Goal: Transaction & Acquisition: Purchase product/service

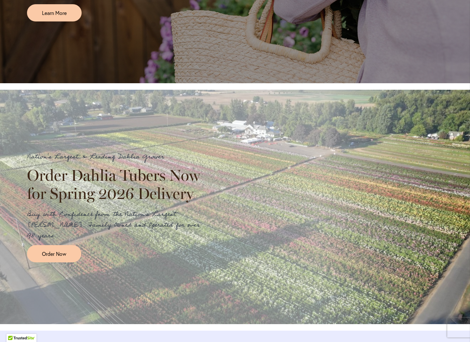
scroll to position [618, 0]
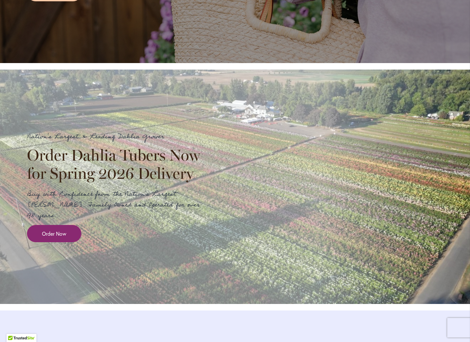
click at [59, 242] on link "Order Now" at bounding box center [54, 233] width 54 height 17
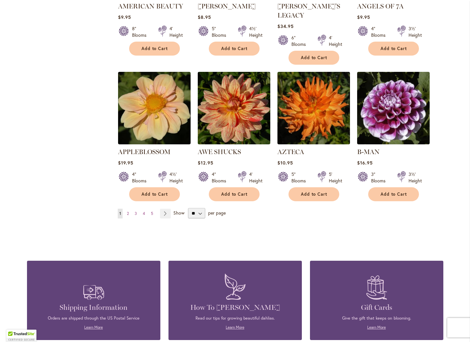
scroll to position [553, 0]
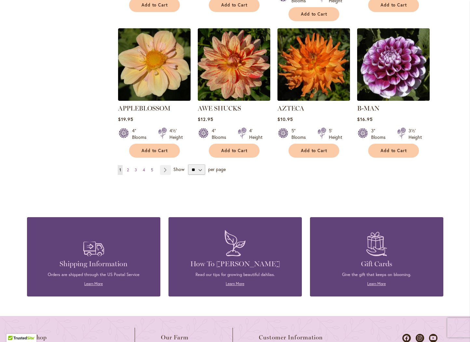
click at [151, 168] on span "5" at bounding box center [152, 170] width 2 height 5
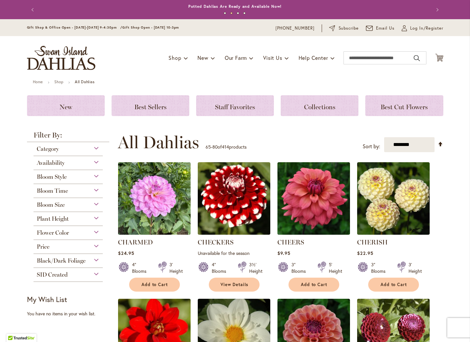
click at [73, 149] on div "Category" at bounding box center [69, 147] width 70 height 10
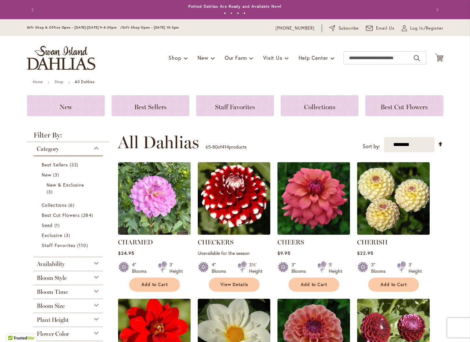
click at [73, 149] on div "Category" at bounding box center [69, 147] width 70 height 10
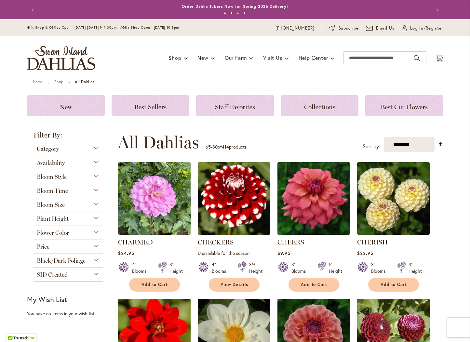
click at [77, 174] on div "Bloom Style" at bounding box center [69, 175] width 70 height 10
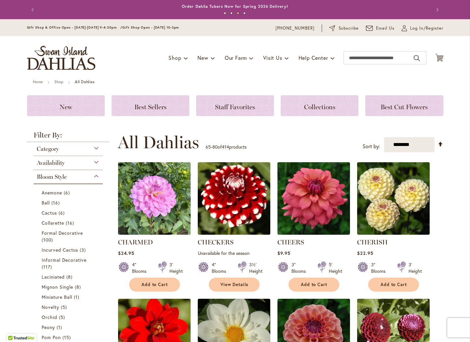
scroll to position [170, 0]
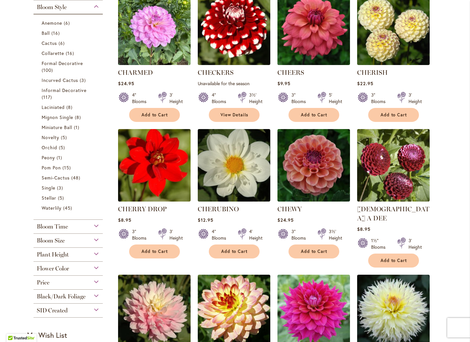
click at [24, 149] on main "Home Shop All Dahlias New Best Sellers Staff Favorites Collections Best Cut Flo…" at bounding box center [235, 314] width 428 height 808
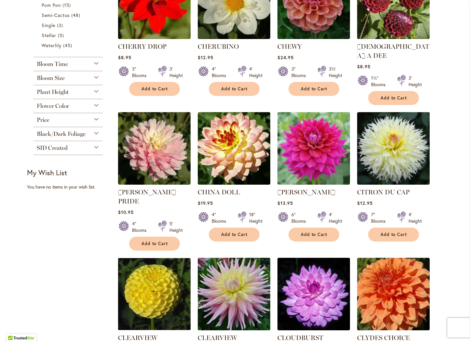
scroll to position [430, 0]
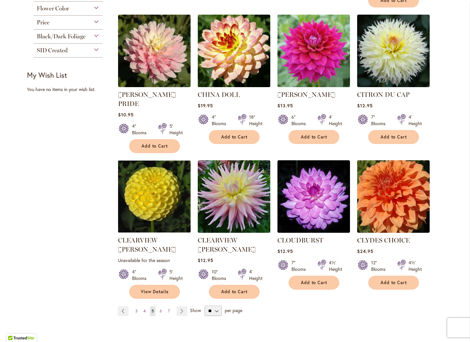
click at [135, 309] on span "3" at bounding box center [136, 311] width 2 height 5
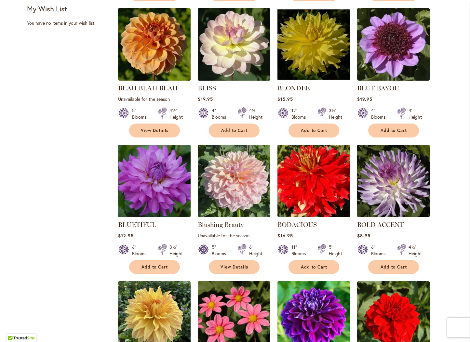
scroll to position [455, 0]
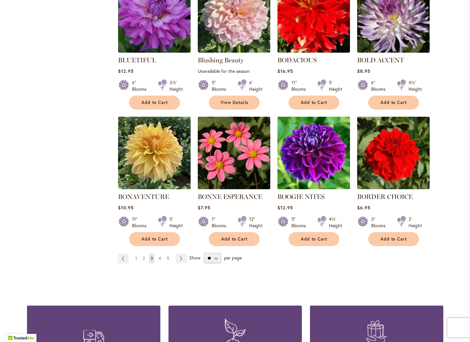
click at [134, 259] on link "Page 1" at bounding box center [136, 259] width 5 height 10
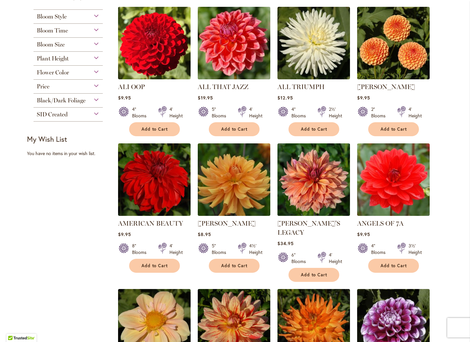
scroll to position [293, 0]
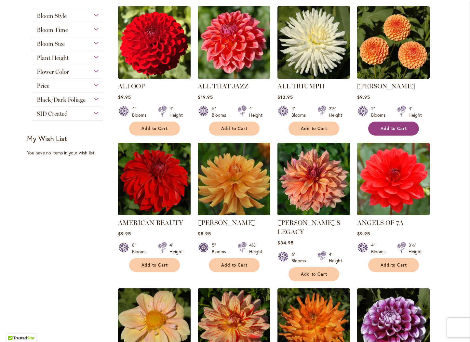
click at [373, 127] on button "Add to Cart" at bounding box center [393, 129] width 51 height 14
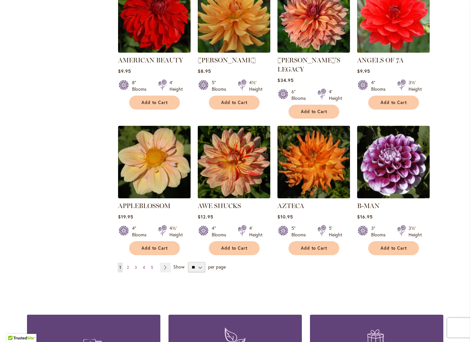
scroll to position [473, 0]
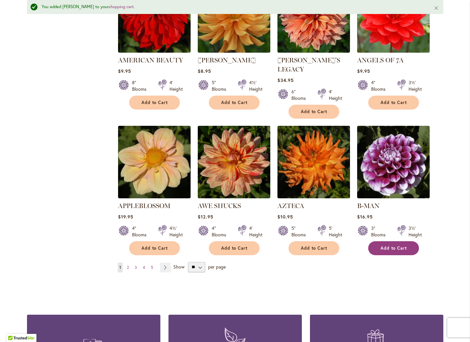
click at [382, 241] on button "Add to Cart" at bounding box center [393, 248] width 51 height 14
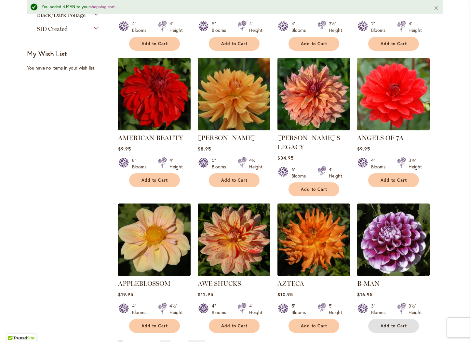
scroll to position [375, 0]
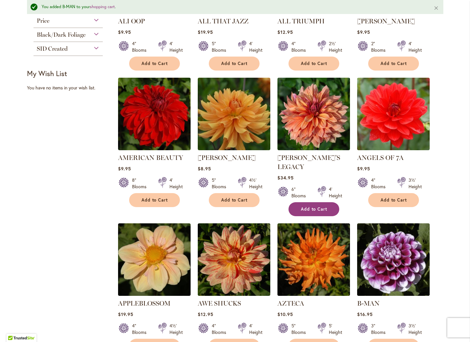
click at [306, 207] on span "Add to Cart" at bounding box center [314, 210] width 27 height 6
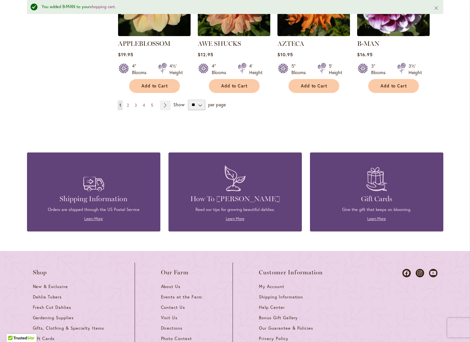
scroll to position [635, 0]
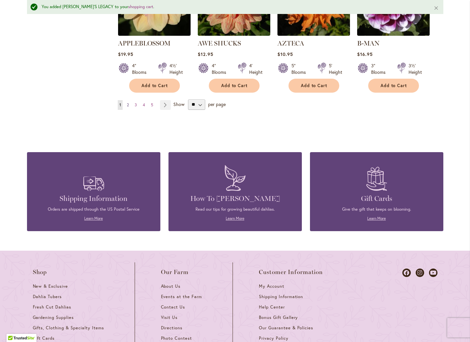
click at [128, 100] on link "Page 2" at bounding box center [127, 105] width 5 height 10
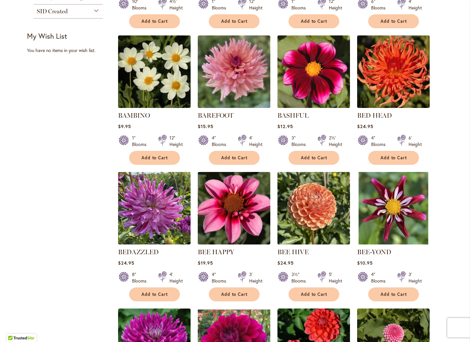
scroll to position [293, 0]
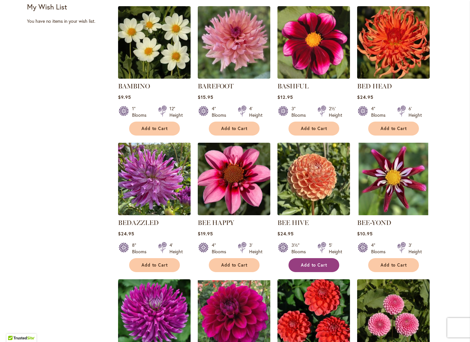
click at [318, 264] on span "Add to Cart" at bounding box center [314, 266] width 27 height 6
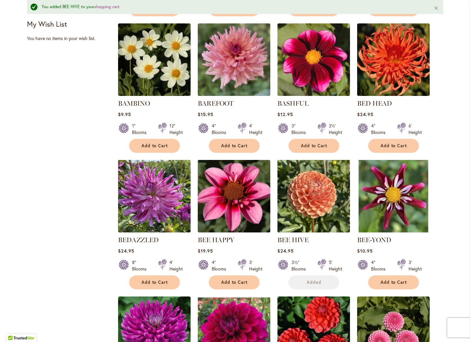
scroll to position [310, 0]
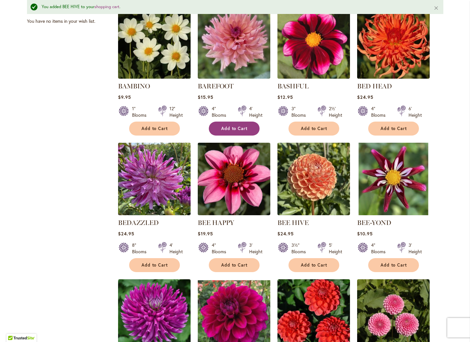
click at [221, 127] on span "Add to Cart" at bounding box center [234, 129] width 27 height 6
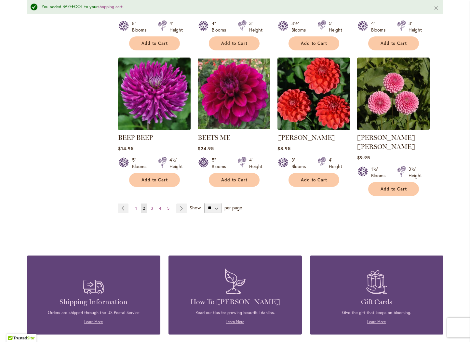
scroll to position [538, 0]
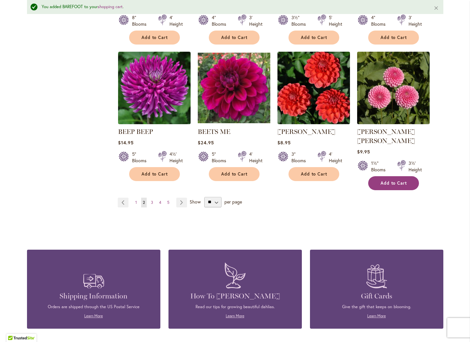
click at [390, 178] on button "Add to Cart" at bounding box center [393, 183] width 51 height 14
click at [176, 198] on link "Page Next" at bounding box center [181, 203] width 11 height 10
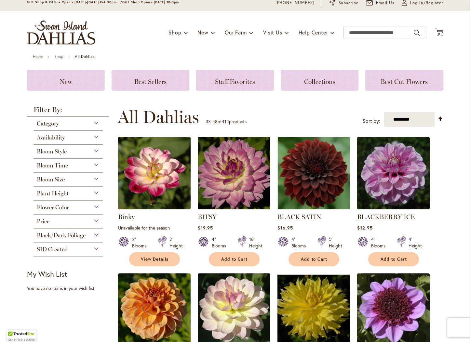
scroll to position [65, 0]
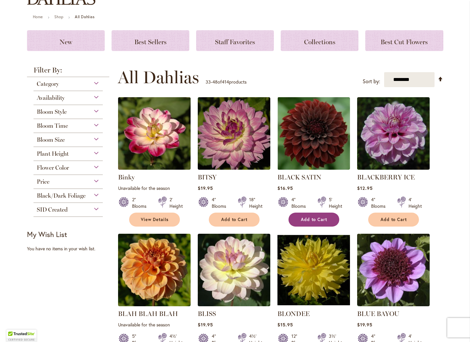
click at [305, 222] on button "Add to Cart" at bounding box center [314, 220] width 51 height 14
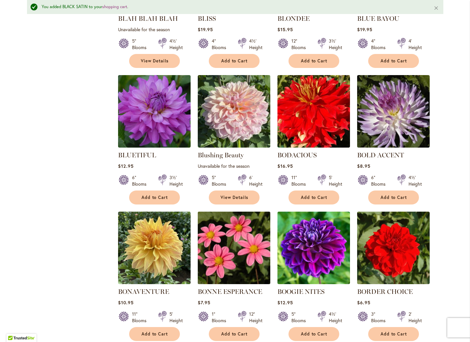
scroll to position [440, 0]
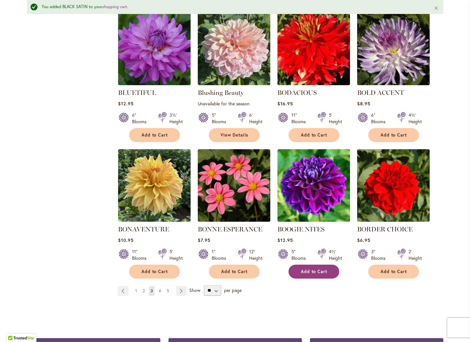
click at [325, 270] on button "Add to Cart" at bounding box center [314, 272] width 51 height 14
click at [176, 291] on link "Page Next" at bounding box center [181, 291] width 11 height 10
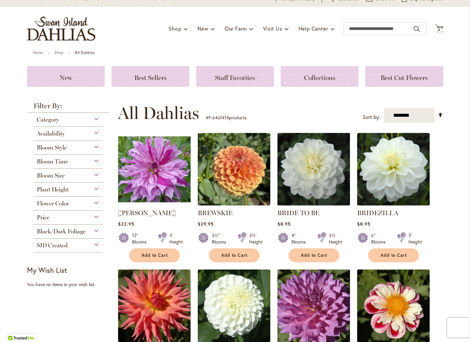
scroll to position [98, 0]
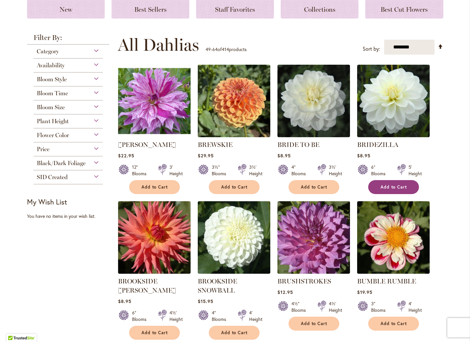
click at [392, 187] on span "Add to Cart" at bounding box center [394, 187] width 27 height 6
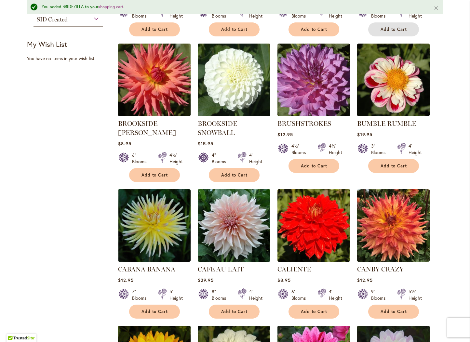
scroll to position [343, 0]
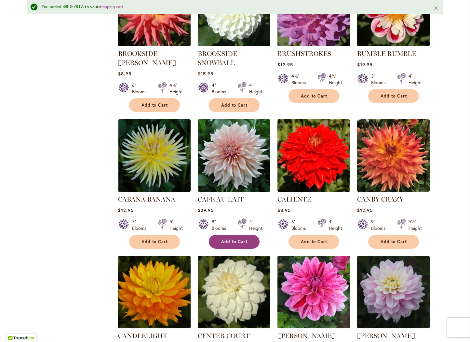
click at [230, 242] on span "Add to Cart" at bounding box center [234, 242] width 27 height 6
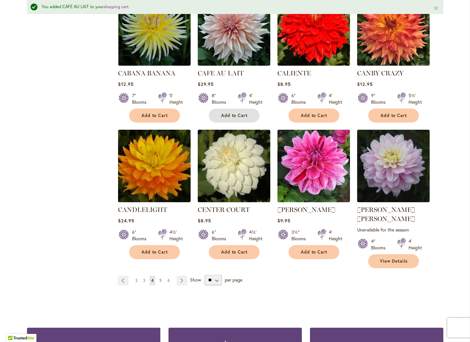
scroll to position [473, 0]
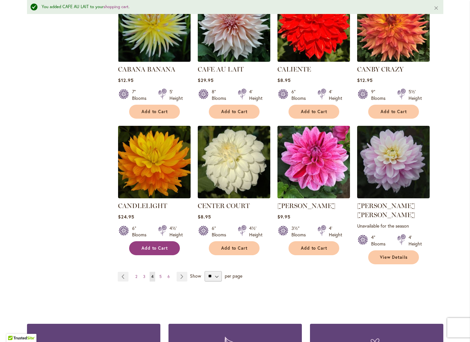
click at [162, 248] on span "Add to Cart" at bounding box center [155, 249] width 27 height 6
click at [179, 272] on link "Page Next" at bounding box center [182, 277] width 11 height 10
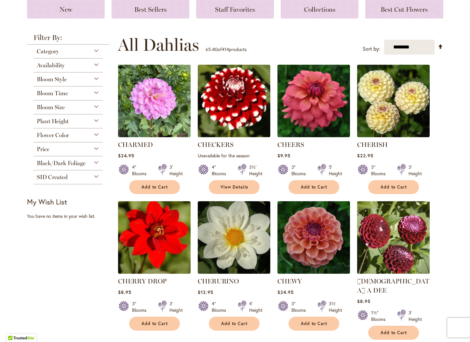
scroll to position [130, 0]
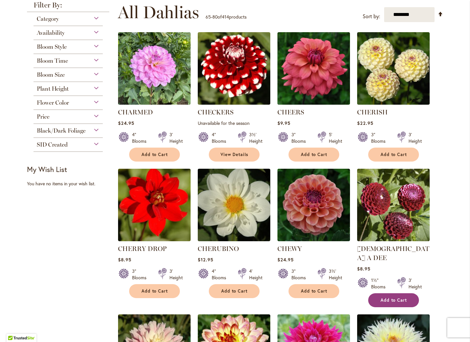
click at [393, 298] on span "Add to Cart" at bounding box center [394, 301] width 27 height 6
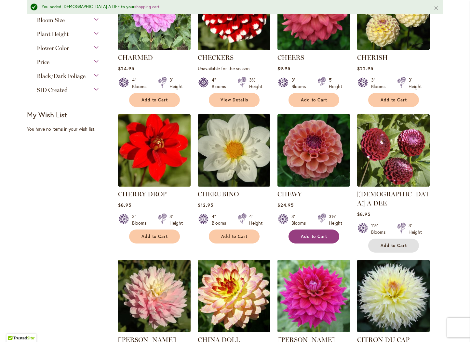
scroll to position [212, 0]
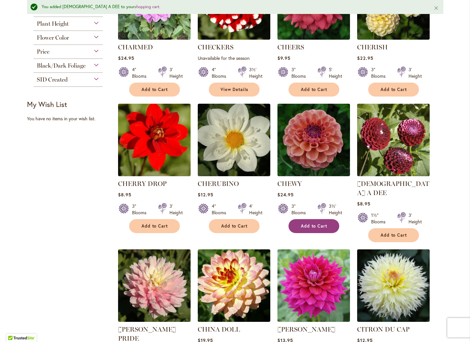
click at [295, 226] on button "Add to Cart" at bounding box center [314, 226] width 51 height 14
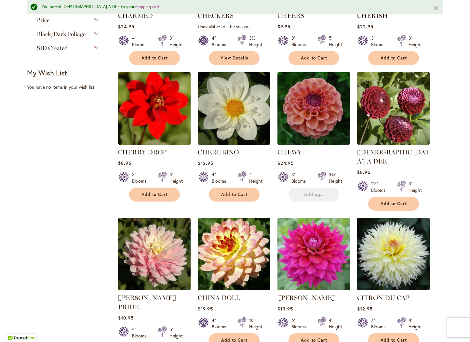
scroll to position [277, 0]
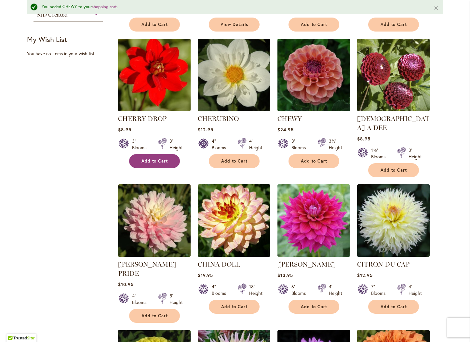
click at [143, 162] on span "Add to Cart" at bounding box center [155, 161] width 27 height 6
click at [233, 304] on span "Add to Cart" at bounding box center [234, 307] width 27 height 6
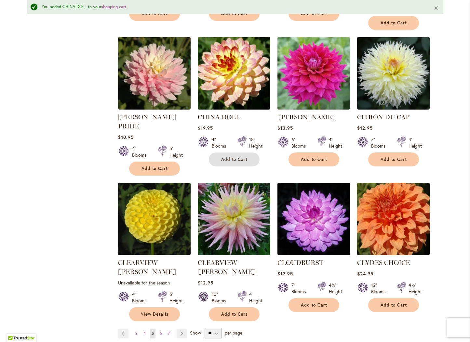
scroll to position [473, 0]
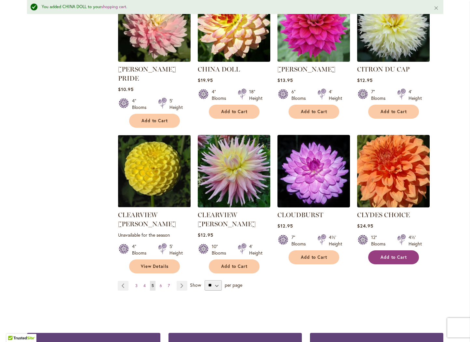
click at [384, 255] on span "Add to Cart" at bounding box center [394, 258] width 27 height 6
click at [178, 281] on link "Page Next" at bounding box center [182, 286] width 11 height 10
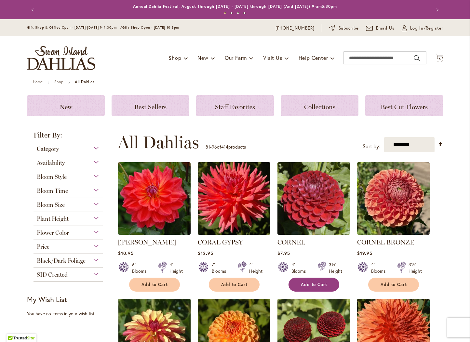
click at [309, 289] on button "Add to Cart" at bounding box center [314, 285] width 51 height 14
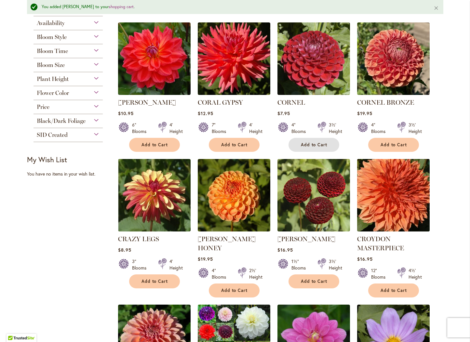
scroll to position [163, 0]
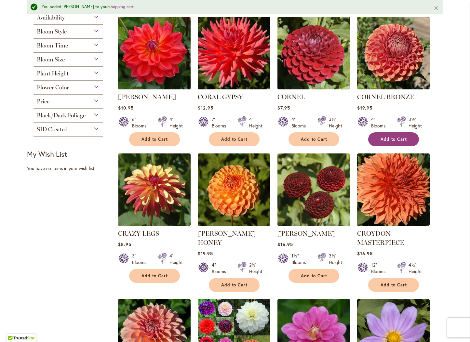
click at [408, 138] on button "Add to Cart" at bounding box center [393, 139] width 51 height 14
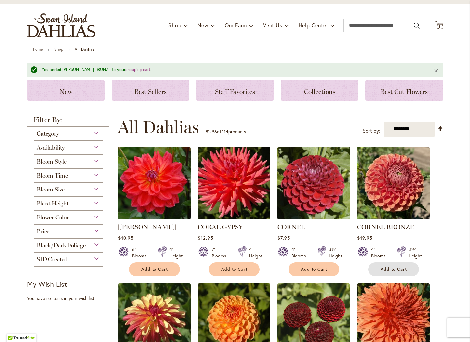
scroll to position [0, 0]
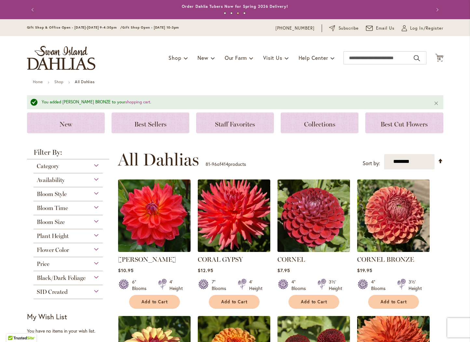
click at [432, 57] on div "Toggle Nav Shop Dahlia Tubers Collections Fresh Cut Dahlias Gardening Supplies …" at bounding box center [234, 58] width 429 height 44
click at [447, 61] on div "Toggle Nav Shop Dahlia Tubers Collections Fresh Cut Dahlias Gardening Supplies …" at bounding box center [234, 58] width 429 height 44
click at [439, 61] on icon "Cart .cls-1 { fill: #231f20; }" at bounding box center [439, 58] width 8 height 8
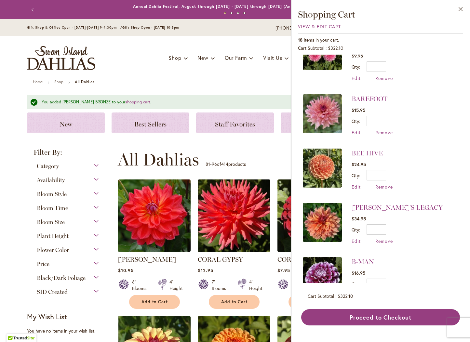
scroll to position [747, 0]
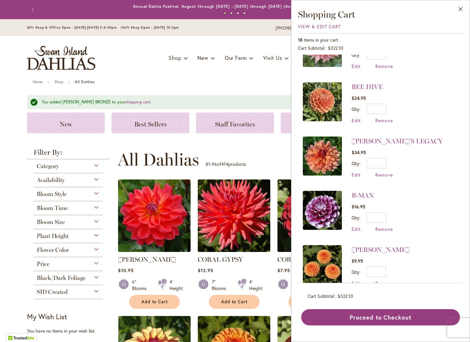
click at [285, 155] on div "**********" at bounding box center [281, 160] width 326 height 20
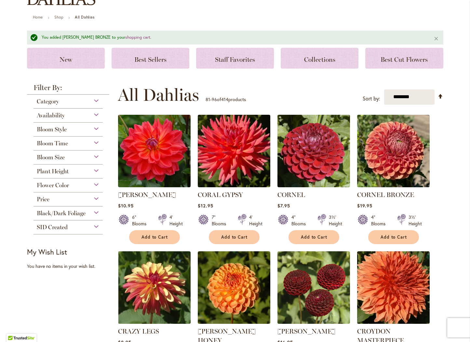
scroll to position [163, 0]
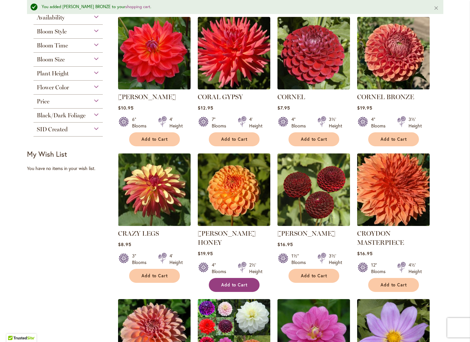
click at [246, 278] on button "Add to Cart" at bounding box center [234, 285] width 51 height 14
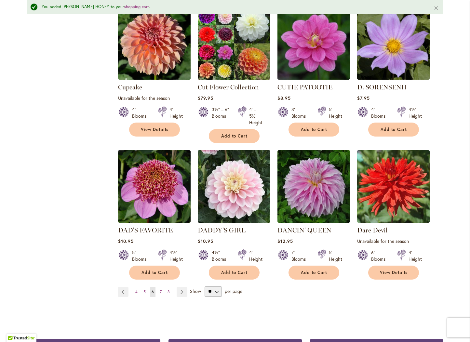
scroll to position [455, 0]
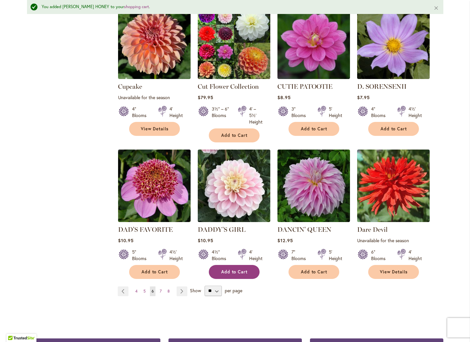
click at [226, 270] on span "Add to Cart" at bounding box center [234, 272] width 27 height 6
click at [180, 289] on link "Page Next" at bounding box center [182, 292] width 11 height 10
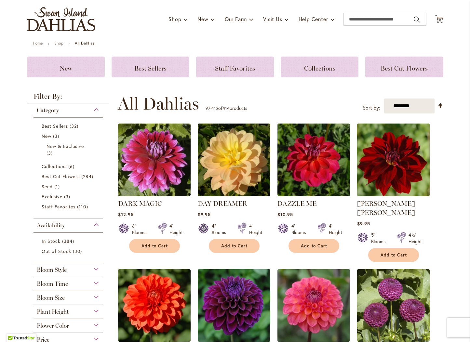
scroll to position [98, 0]
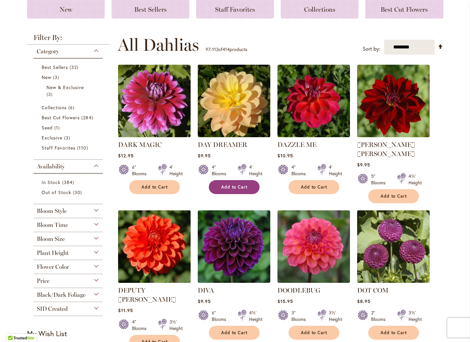
click at [231, 191] on button "Add to Cart" at bounding box center [234, 187] width 51 height 14
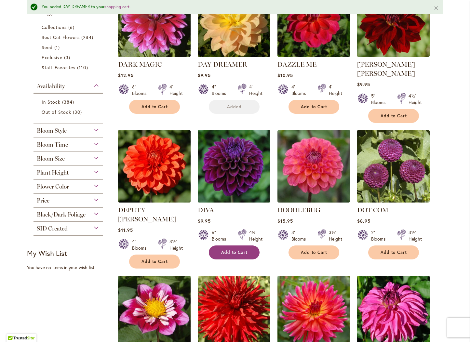
scroll to position [212, 0]
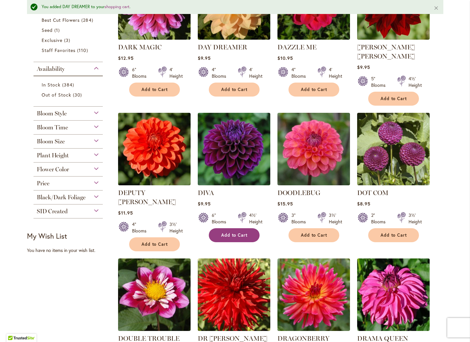
click at [245, 233] on span "Add to Cart" at bounding box center [234, 236] width 27 height 6
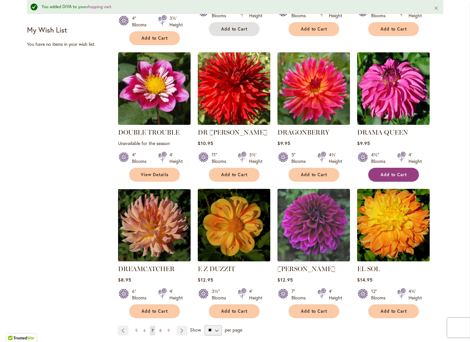
scroll to position [440, 0]
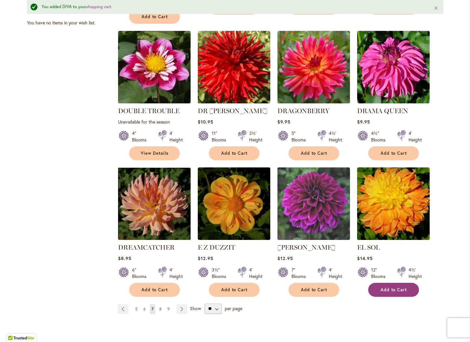
click at [397, 287] on span "Add to Cart" at bounding box center [394, 290] width 27 height 6
click at [320, 287] on span "Add to Cart" at bounding box center [314, 290] width 27 height 6
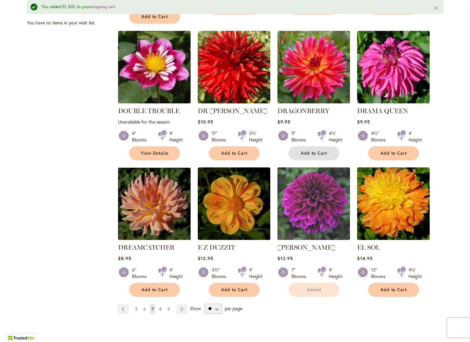
drag, startPoint x: 310, startPoint y: 133, endPoint x: 234, endPoint y: 250, distance: 139.6
click at [310, 151] on span "Add to Cart" at bounding box center [314, 154] width 27 height 6
click at [177, 304] on link "Page Next" at bounding box center [182, 309] width 11 height 10
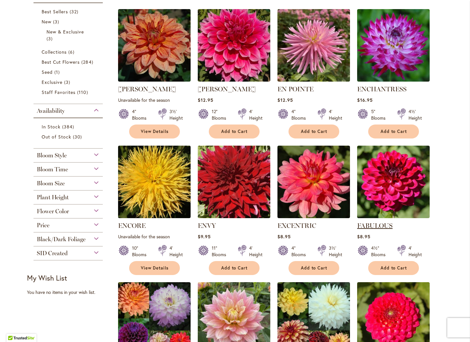
scroll to position [163, 0]
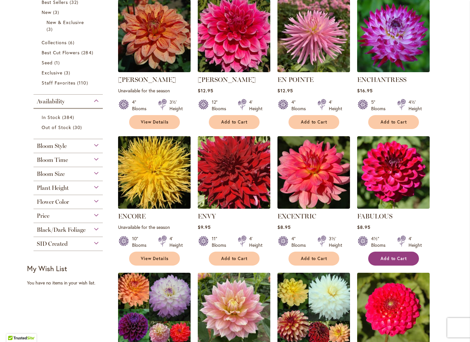
click at [381, 259] on span "Add to Cart" at bounding box center [394, 259] width 27 height 6
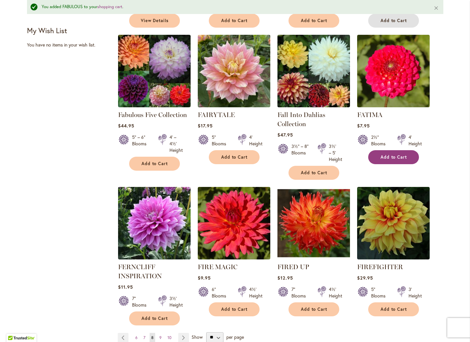
scroll to position [408, 0]
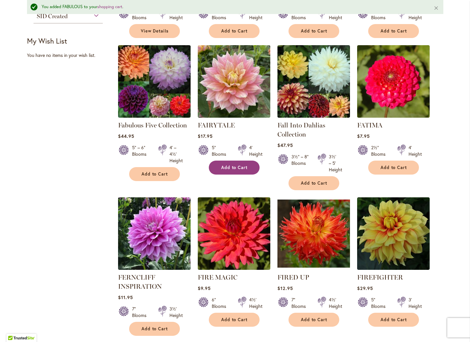
click at [232, 165] on span "Add to Cart" at bounding box center [234, 168] width 27 height 6
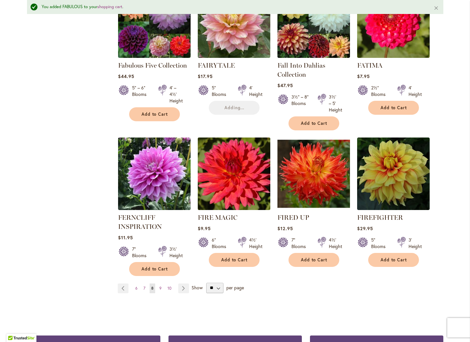
scroll to position [473, 0]
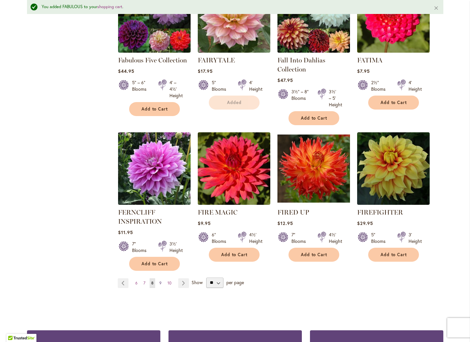
click at [159, 282] on span "9" at bounding box center [160, 283] width 2 height 5
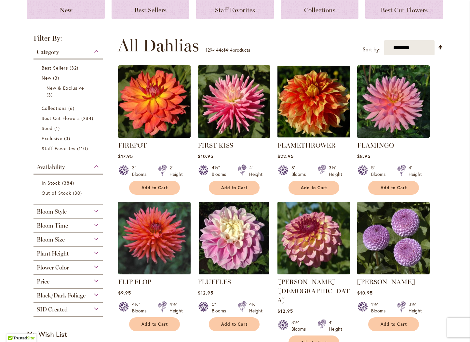
scroll to position [98, 0]
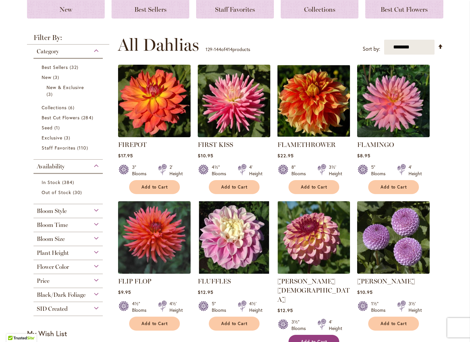
click at [312, 339] on span "Add to Cart" at bounding box center [314, 342] width 27 height 6
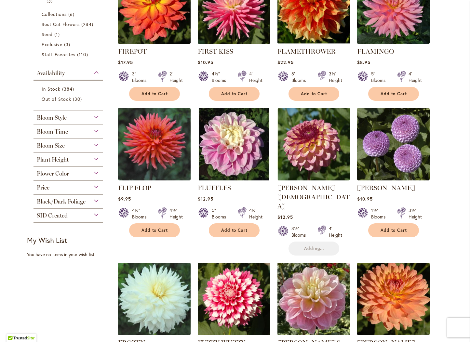
scroll to position [195, 0]
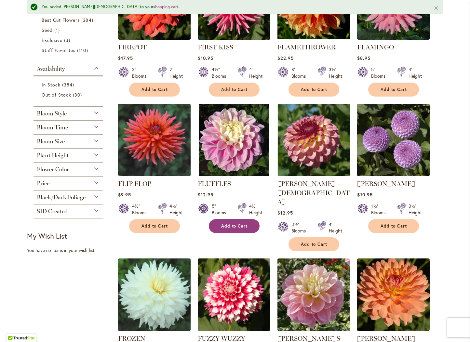
click at [235, 227] on span "Add to Cart" at bounding box center [234, 226] width 27 height 6
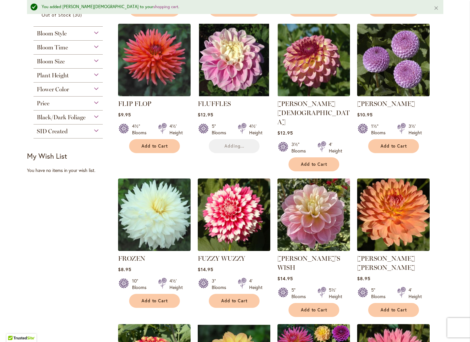
scroll to position [310, 0]
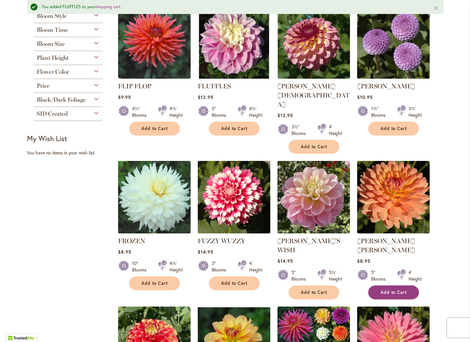
click at [383, 290] on span "Add to Cart" at bounding box center [394, 293] width 27 height 6
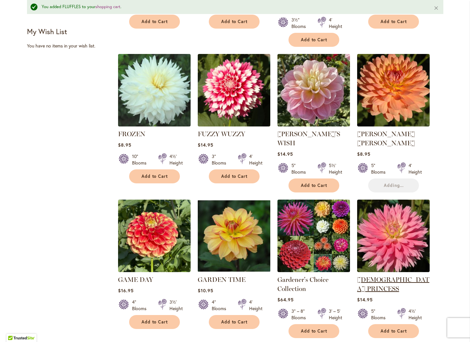
scroll to position [440, 0]
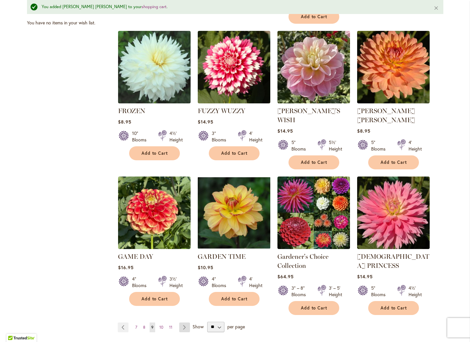
click at [181, 323] on link "Page Next" at bounding box center [184, 328] width 11 height 10
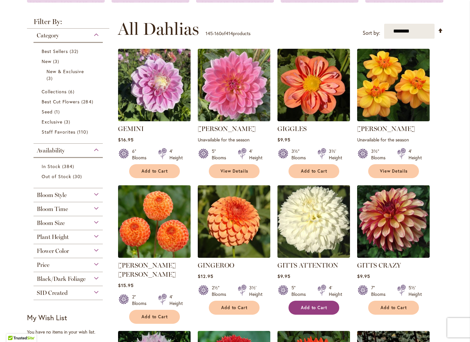
scroll to position [130, 0]
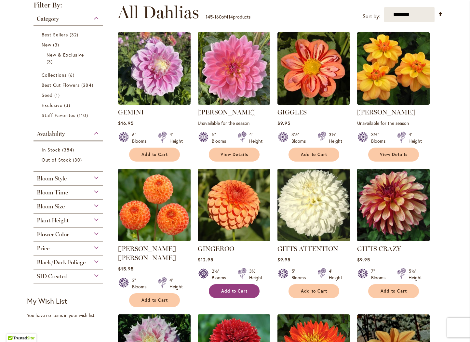
click at [242, 293] on span "Add to Cart" at bounding box center [234, 292] width 27 height 6
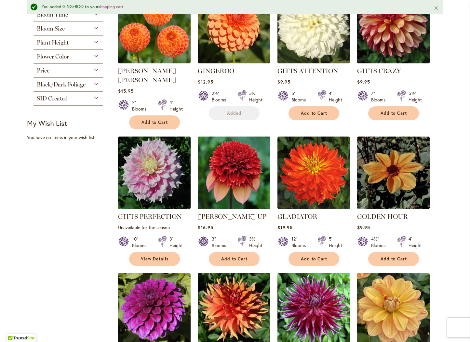
scroll to position [440, 0]
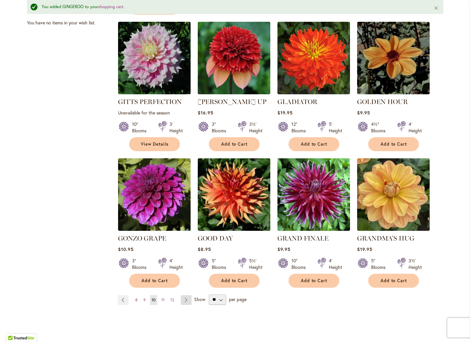
click at [183, 295] on link "Page Next" at bounding box center [186, 300] width 11 height 10
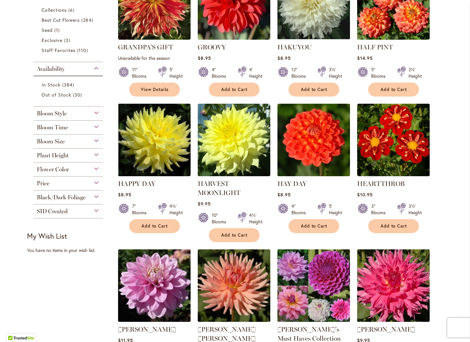
scroll to position [260, 0]
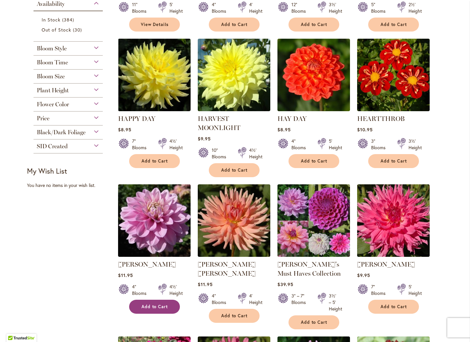
click at [138, 310] on button "Add to Cart" at bounding box center [154, 307] width 51 height 14
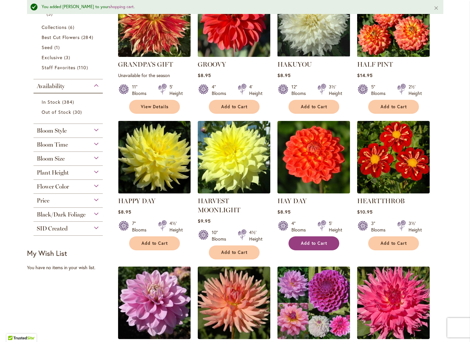
scroll to position [212, 0]
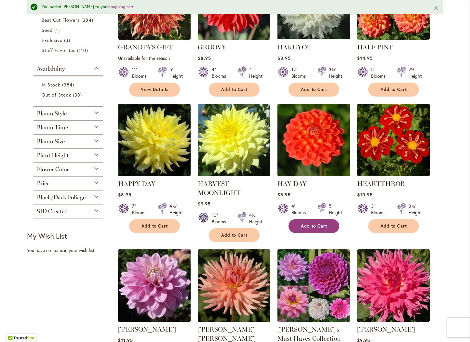
click at [306, 225] on span "Add to Cart" at bounding box center [314, 226] width 27 height 6
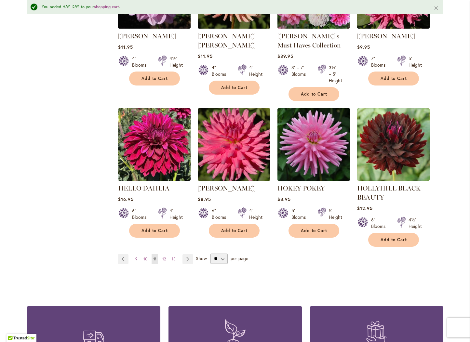
scroll to position [538, 0]
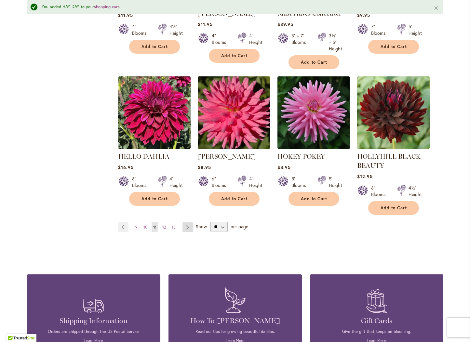
click at [188, 227] on link "Page Next" at bounding box center [188, 228] width 11 height 10
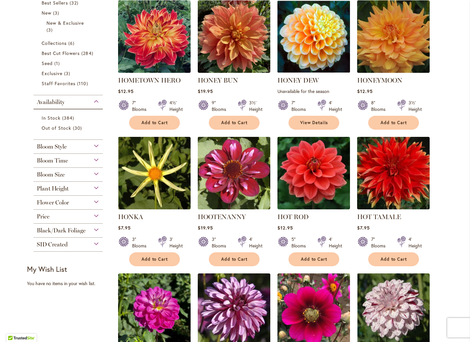
scroll to position [163, 0]
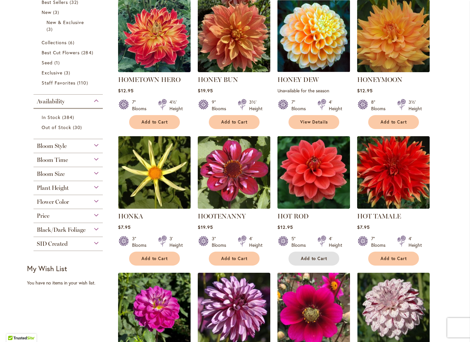
drag, startPoint x: 302, startPoint y: 257, endPoint x: 310, endPoint y: 273, distance: 17.8
click at [303, 261] on button "Add to Cart" at bounding box center [314, 259] width 51 height 14
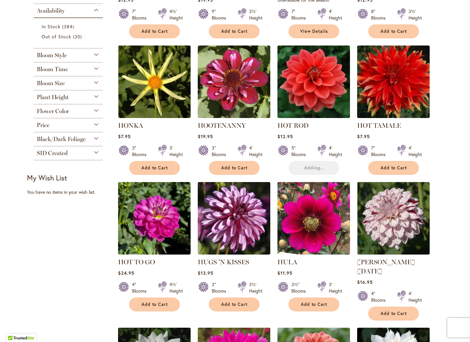
scroll to position [260, 0]
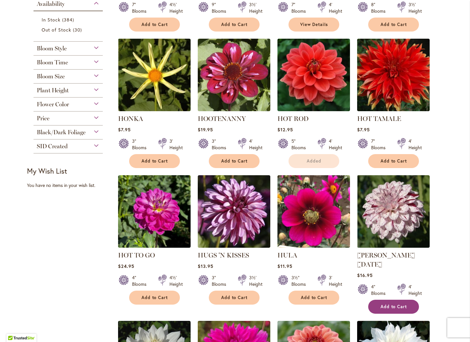
click at [389, 304] on span "Add to Cart" at bounding box center [394, 307] width 27 height 6
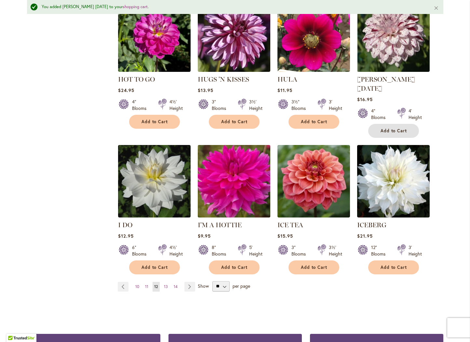
scroll to position [473, 0]
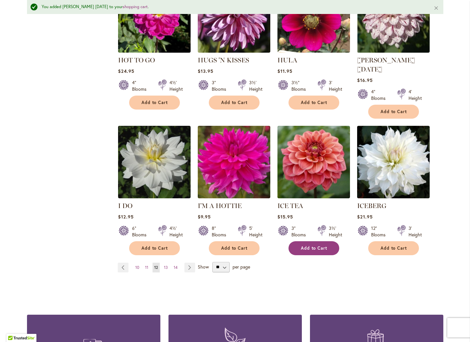
click at [316, 246] on span "Add to Cart" at bounding box center [314, 249] width 27 height 6
click at [165, 265] on span "13" at bounding box center [166, 267] width 4 height 5
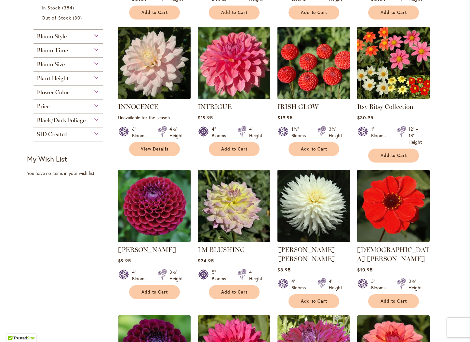
scroll to position [293, 0]
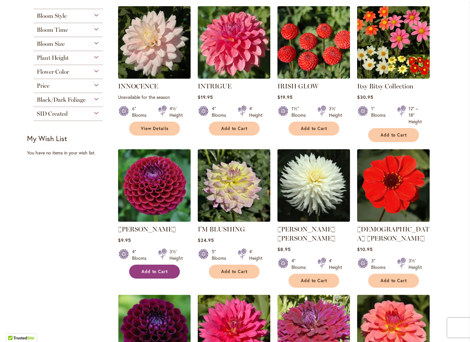
click at [160, 269] on span "Add to Cart" at bounding box center [155, 272] width 27 height 6
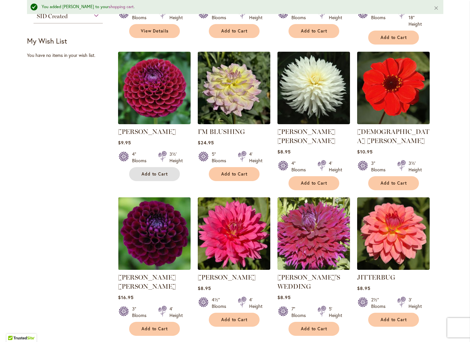
scroll to position [440, 0]
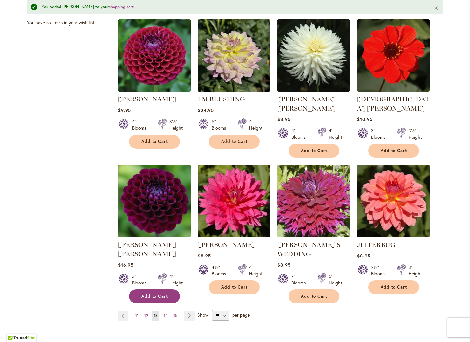
click at [162, 290] on button "Add to Cart" at bounding box center [154, 297] width 51 height 14
click at [164, 313] on span "14" at bounding box center [166, 315] width 4 height 5
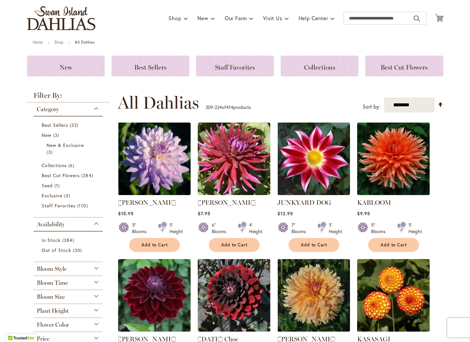
scroll to position [130, 0]
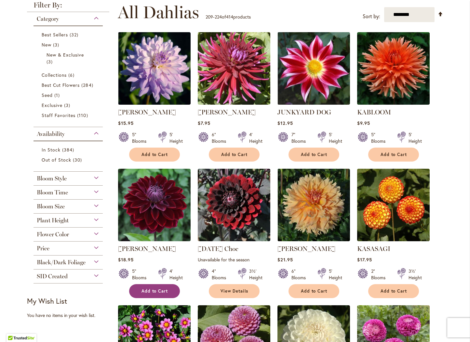
click at [146, 289] on span "Add to Cart" at bounding box center [155, 292] width 27 height 6
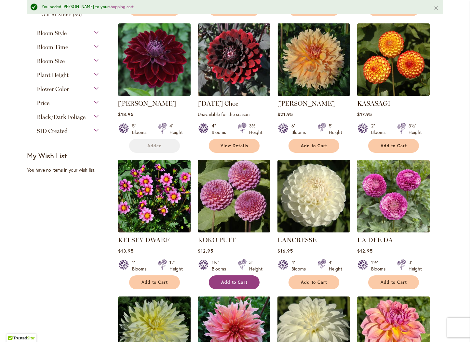
scroll to position [310, 0]
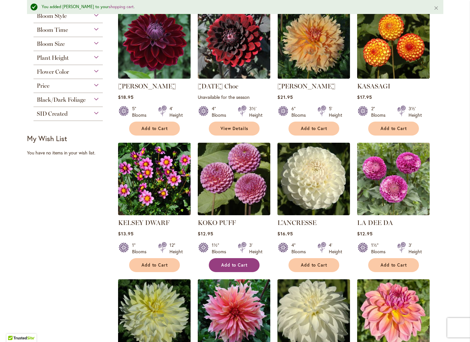
click at [235, 264] on span "Add to Cart" at bounding box center [234, 266] width 27 height 6
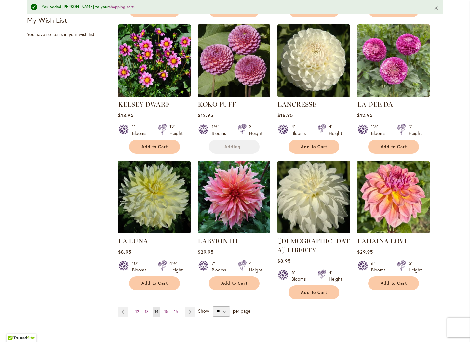
scroll to position [440, 0]
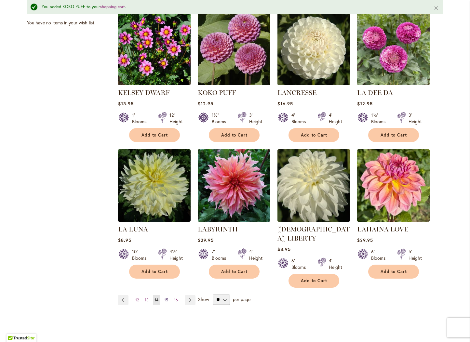
click at [164, 298] on span "15" at bounding box center [166, 300] width 4 height 5
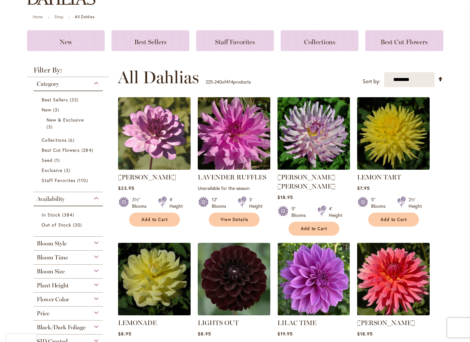
scroll to position [98, 0]
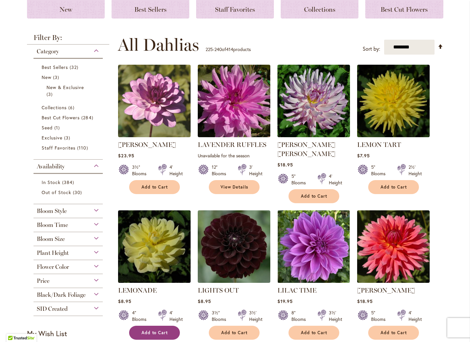
click at [144, 330] on span "Add to Cart" at bounding box center [155, 333] width 27 height 6
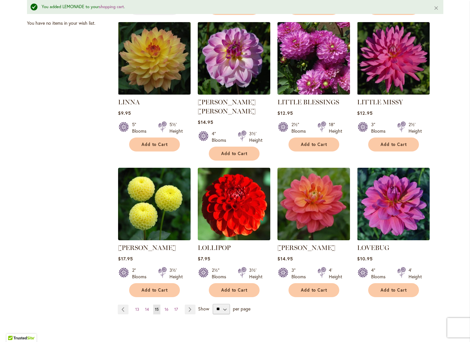
scroll to position [440, 0]
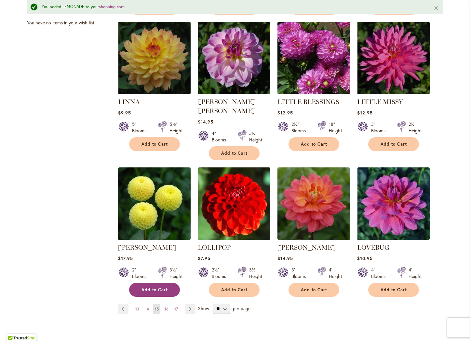
click at [153, 287] on span "Add to Cart" at bounding box center [155, 290] width 27 height 6
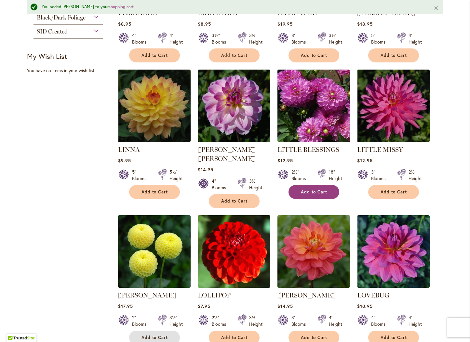
scroll to position [375, 0]
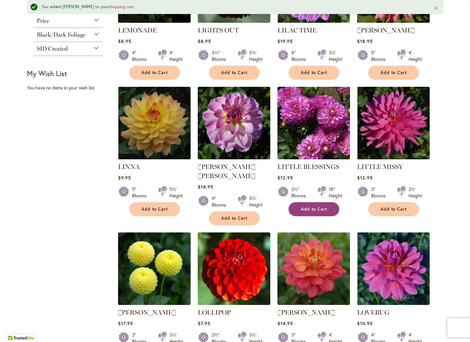
click at [312, 207] on span "Add to Cart" at bounding box center [314, 210] width 27 height 6
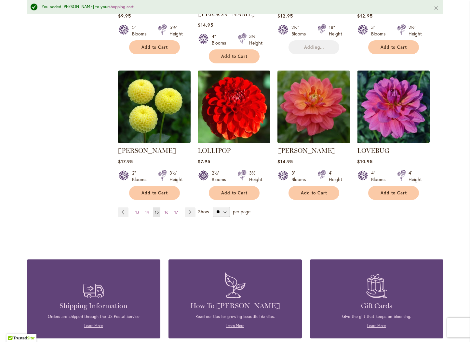
scroll to position [538, 0]
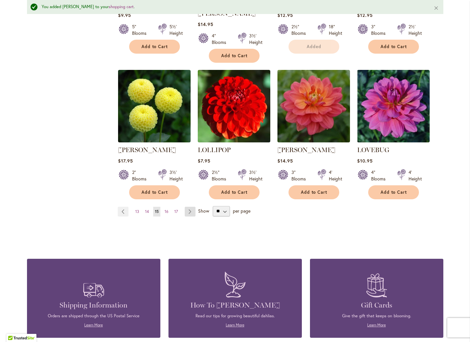
click at [186, 207] on link "Page Next" at bounding box center [190, 212] width 11 height 10
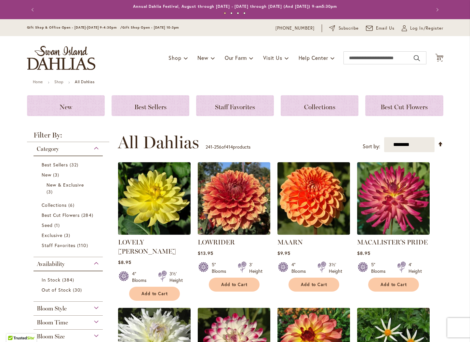
scroll to position [98, 0]
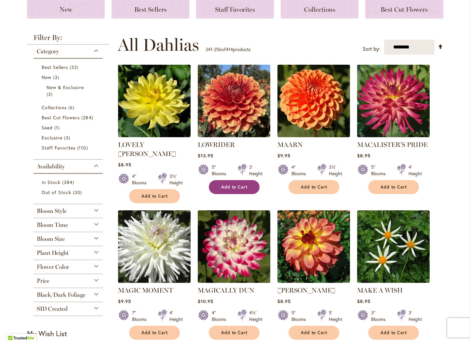
click at [218, 187] on button "Add to Cart" at bounding box center [234, 187] width 51 height 14
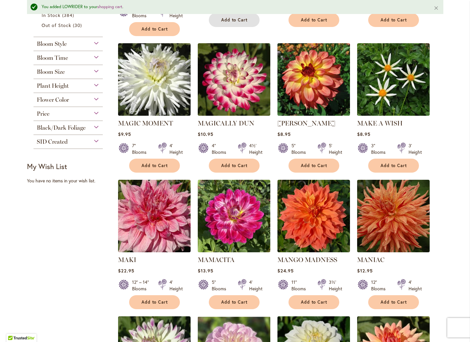
scroll to position [310, 0]
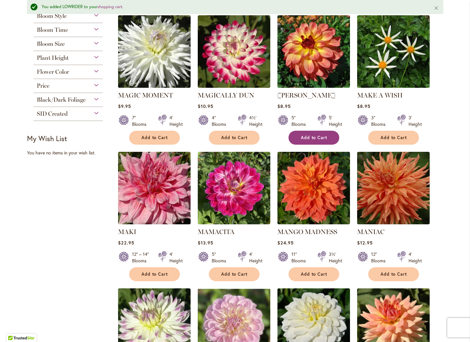
click at [314, 135] on span "Add to Cart" at bounding box center [314, 138] width 27 height 6
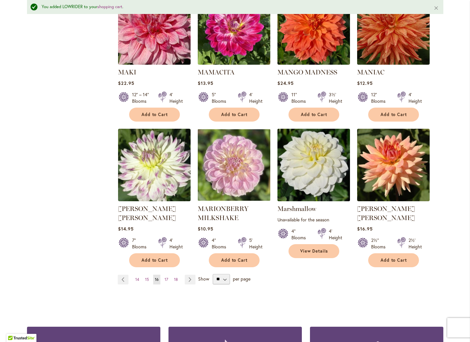
scroll to position [473, 0]
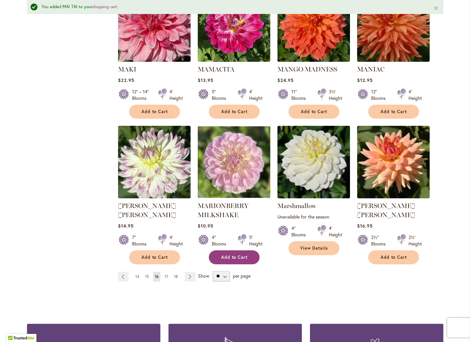
click at [241, 251] on button "Add to Cart" at bounding box center [234, 257] width 51 height 14
click at [190, 272] on link "Page Next" at bounding box center [190, 277] width 11 height 10
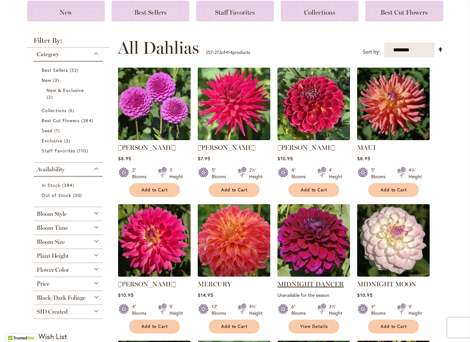
scroll to position [163, 0]
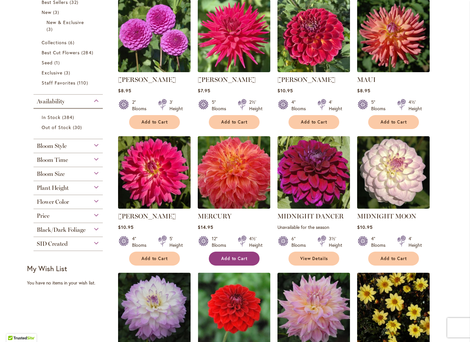
click at [221, 259] on span "Add to Cart" at bounding box center [234, 259] width 27 height 6
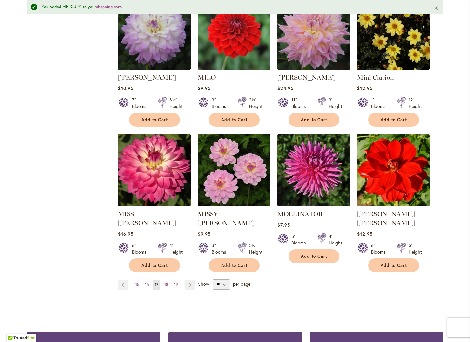
scroll to position [473, 0]
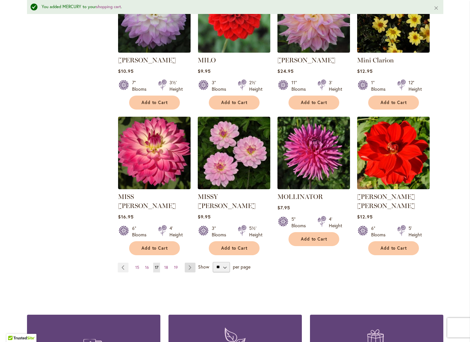
click at [188, 263] on link "Page Next" at bounding box center [190, 268] width 11 height 10
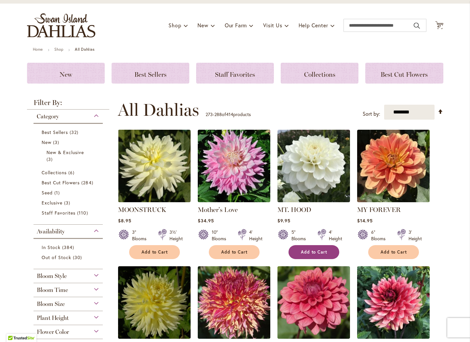
scroll to position [130, 0]
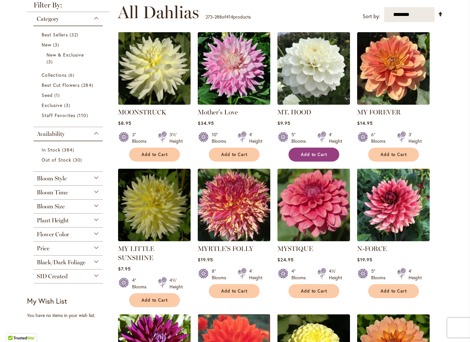
click at [309, 159] on button "Add to Cart" at bounding box center [314, 155] width 51 height 14
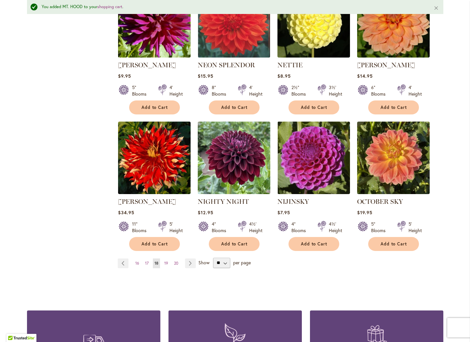
scroll to position [505, 0]
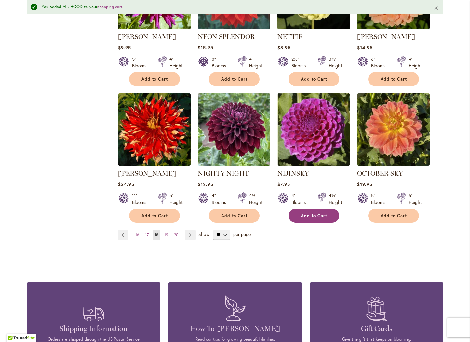
click at [319, 213] on span "Add to Cart" at bounding box center [314, 216] width 27 height 6
click at [190, 230] on link "Page Next" at bounding box center [190, 235] width 11 height 10
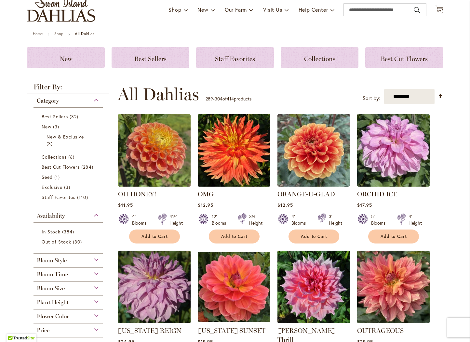
scroll to position [65, 0]
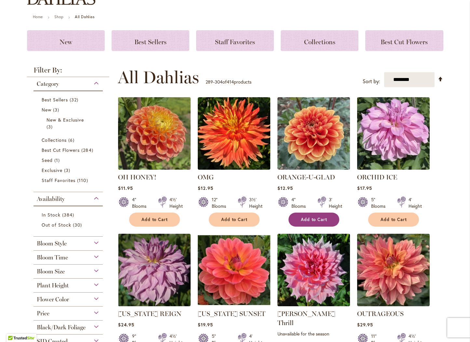
click at [310, 218] on span "Add to Cart" at bounding box center [314, 220] width 27 height 6
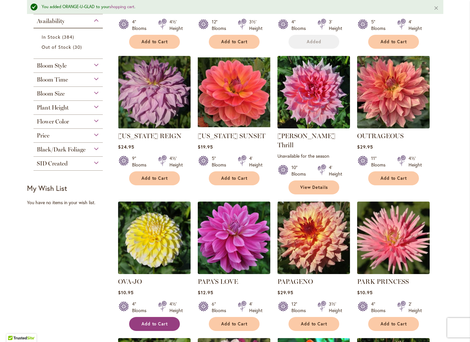
scroll to position [277, 0]
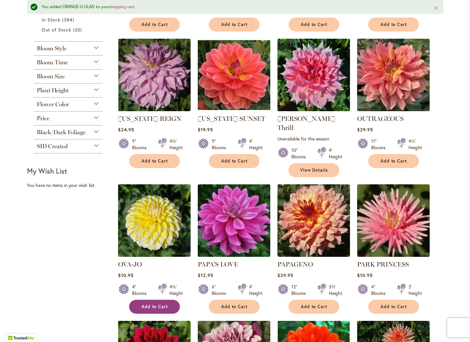
click at [150, 300] on button "Add to Cart" at bounding box center [154, 307] width 51 height 14
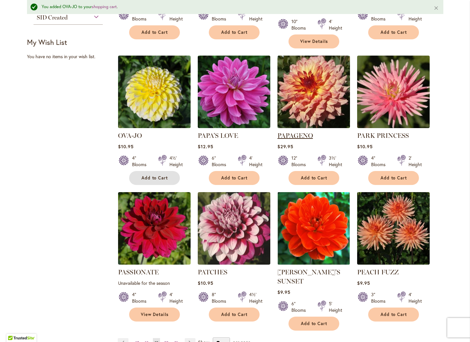
scroll to position [408, 0]
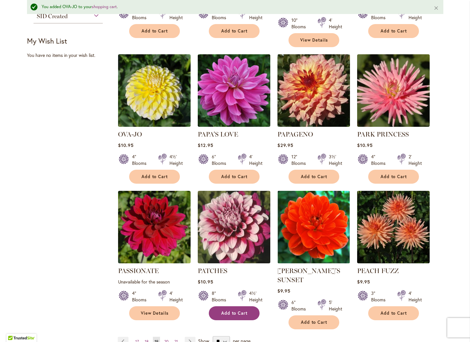
click at [228, 311] on span "Add to Cart" at bounding box center [234, 314] width 27 height 6
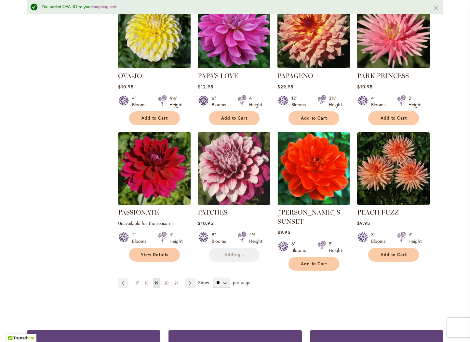
scroll to position [473, 0]
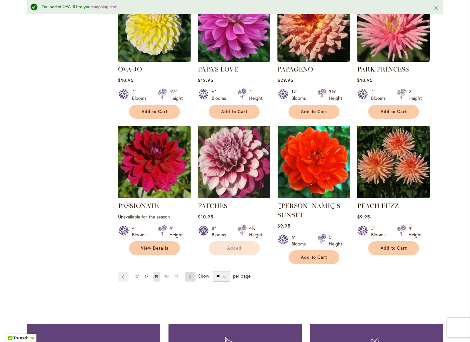
click at [185, 272] on link "Page Next" at bounding box center [190, 277] width 11 height 10
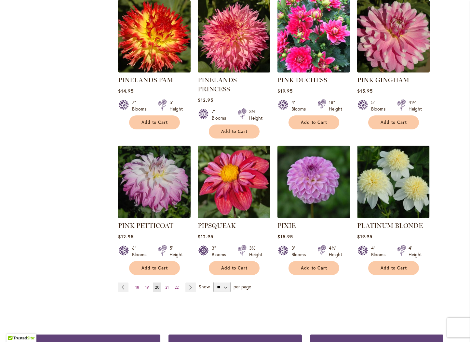
scroll to position [455, 0]
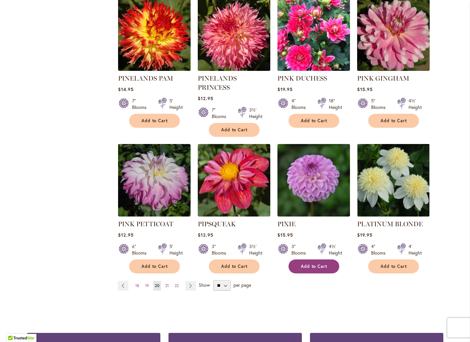
click at [307, 264] on span "Add to Cart" at bounding box center [314, 267] width 27 height 6
click at [165, 283] on span "21" at bounding box center [167, 285] width 4 height 5
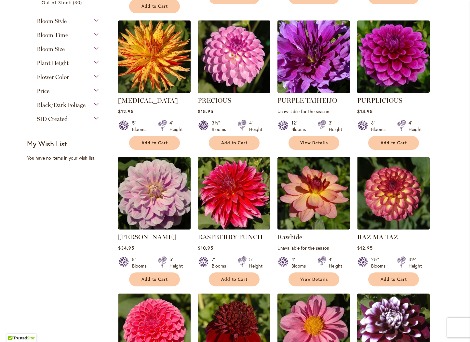
scroll to position [293, 0]
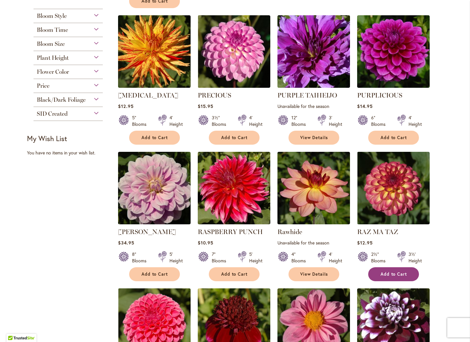
click at [386, 274] on span "Add to Cart" at bounding box center [394, 275] width 27 height 6
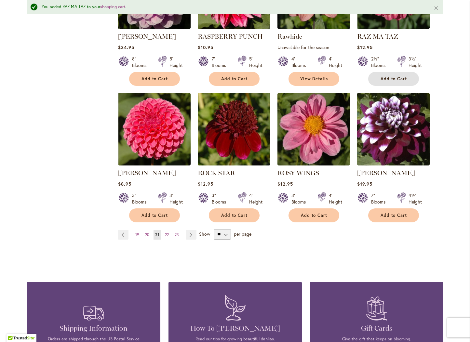
scroll to position [538, 0]
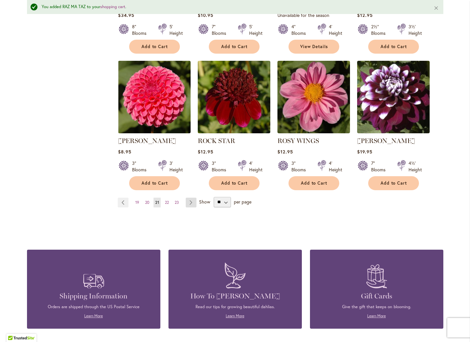
click at [192, 202] on link "Page Next" at bounding box center [191, 203] width 11 height 10
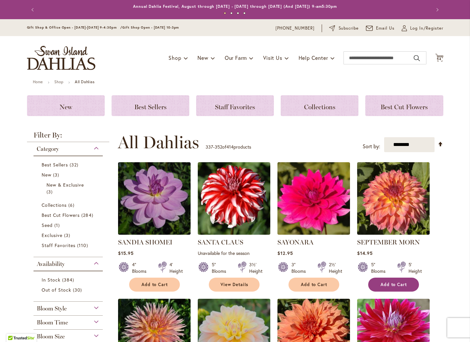
click at [384, 283] on span "Add to Cart" at bounding box center [394, 285] width 27 height 6
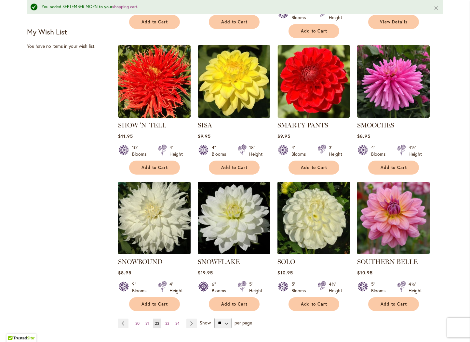
scroll to position [440, 0]
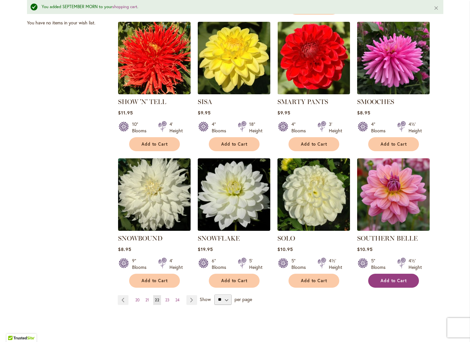
click at [377, 274] on button "Add to Cart" at bounding box center [393, 281] width 51 height 14
click at [193, 295] on link "Page Next" at bounding box center [191, 300] width 11 height 10
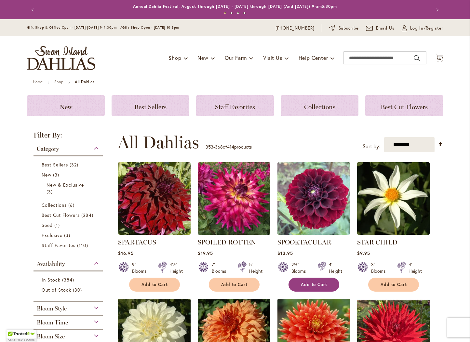
click at [301, 286] on span "Add to Cart" at bounding box center [314, 285] width 27 height 6
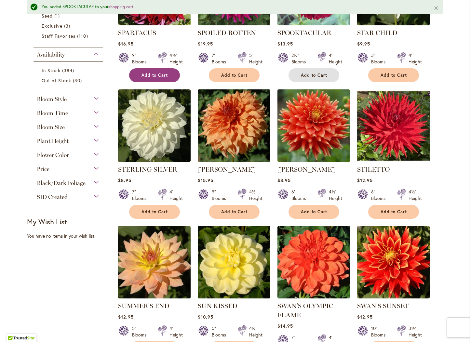
scroll to position [245, 0]
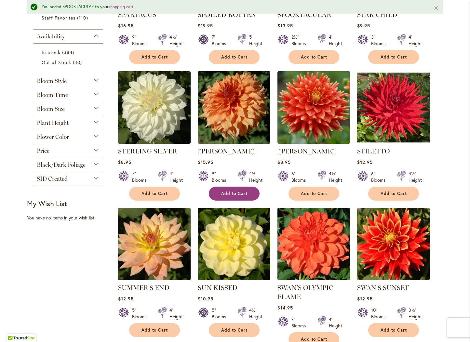
click at [218, 189] on button "Add to Cart" at bounding box center [234, 194] width 51 height 14
click at [240, 329] on span "Add to Cart" at bounding box center [234, 331] width 27 height 6
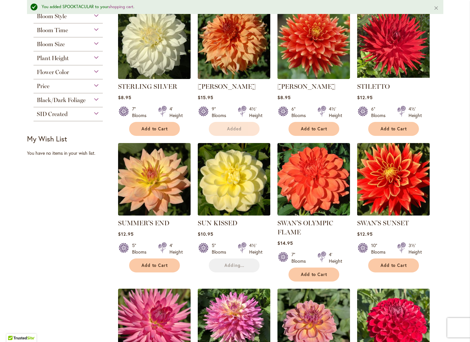
scroll to position [310, 0]
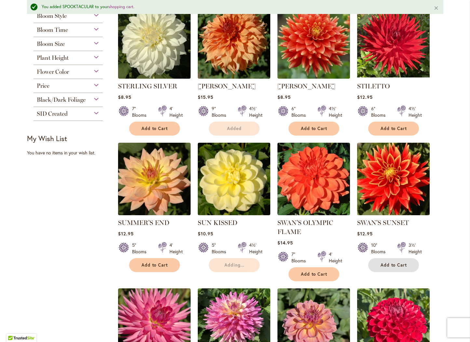
click at [394, 260] on button "Add to Cart" at bounding box center [393, 265] width 51 height 14
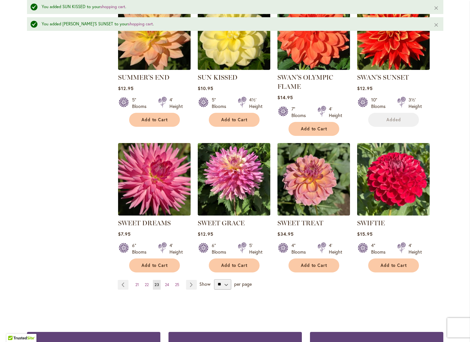
scroll to position [490, 0]
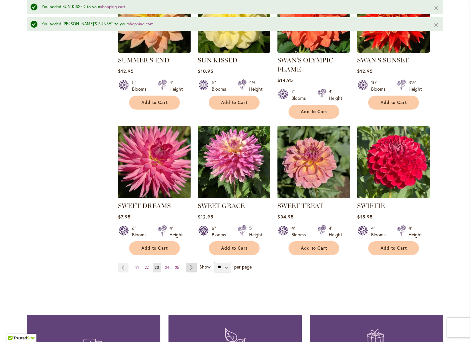
click at [188, 264] on link "Page Next" at bounding box center [191, 268] width 11 height 10
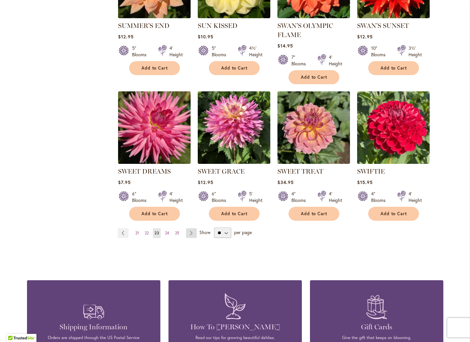
scroll to position [455, 0]
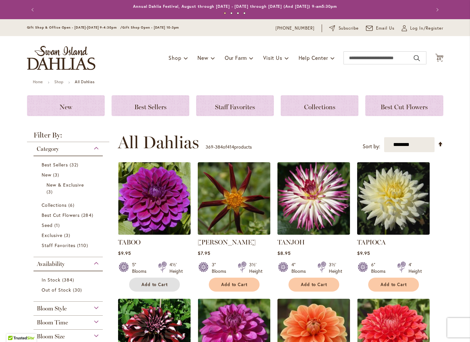
click at [149, 286] on span "Add to Cart" at bounding box center [155, 285] width 27 height 6
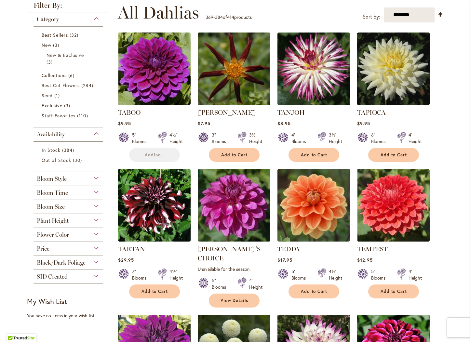
scroll to position [130, 0]
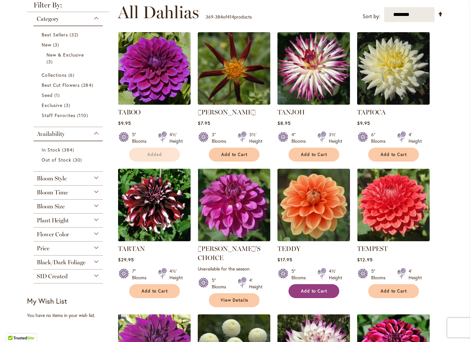
click at [324, 287] on button "Add to Cart" at bounding box center [314, 291] width 51 height 14
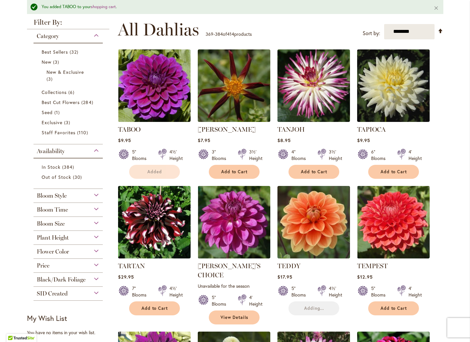
scroll to position [180, 0]
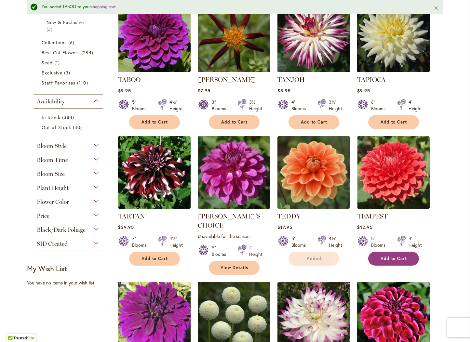
click at [383, 254] on button "Add to Cart" at bounding box center [393, 259] width 51 height 14
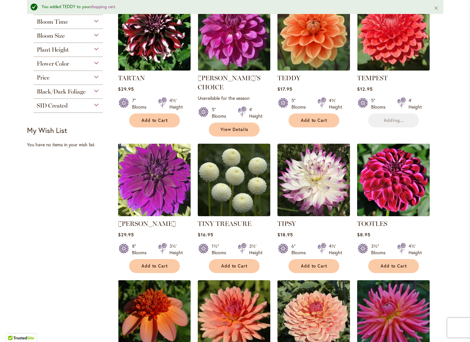
scroll to position [343, 0]
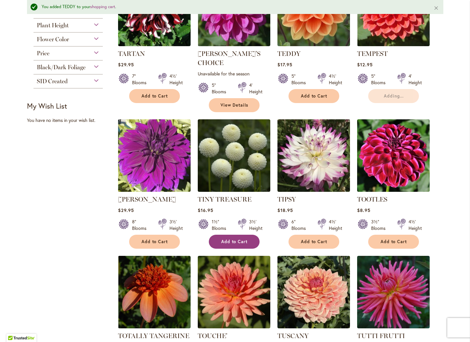
click at [227, 239] on span "Add to Cart" at bounding box center [234, 242] width 27 height 6
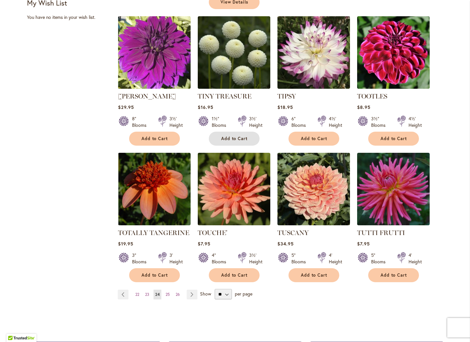
scroll to position [423, 0]
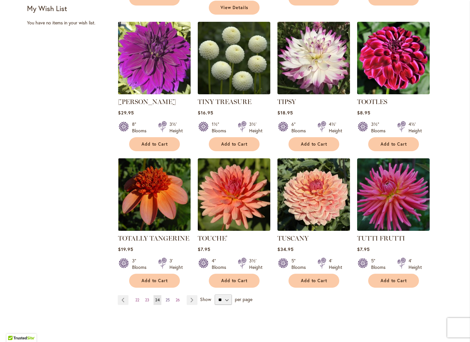
click at [169, 295] on link "Page 25" at bounding box center [167, 300] width 7 height 10
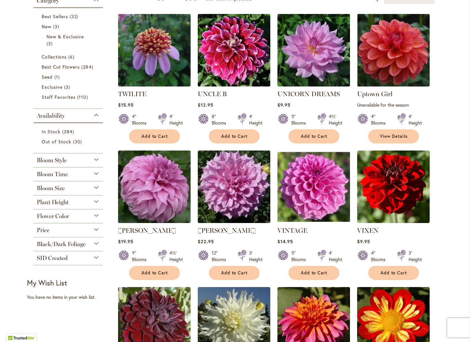
scroll to position [163, 0]
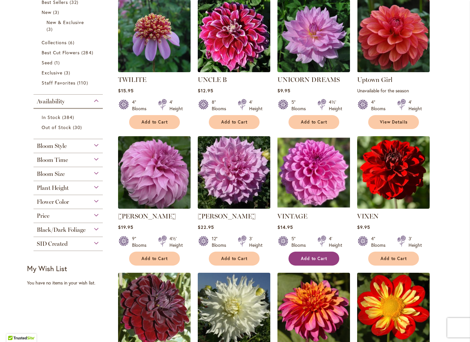
click at [294, 262] on button "Add to Cart" at bounding box center [314, 259] width 51 height 14
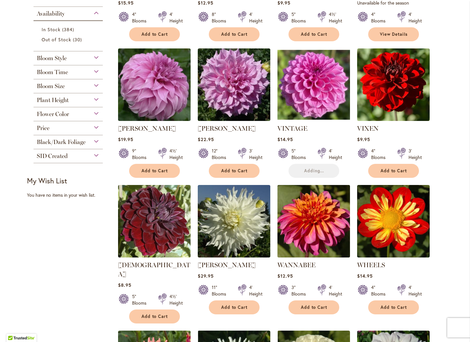
scroll to position [260, 0]
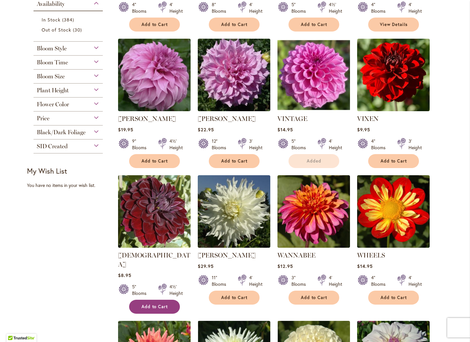
click at [161, 301] on button "Add to Cart" at bounding box center [154, 307] width 51 height 14
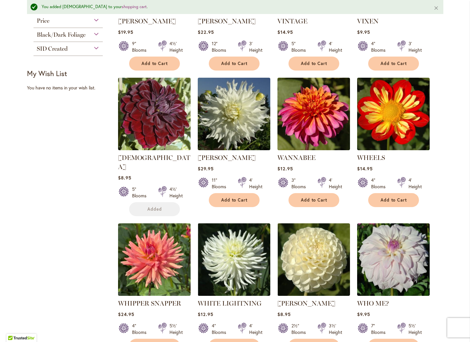
scroll to position [440, 0]
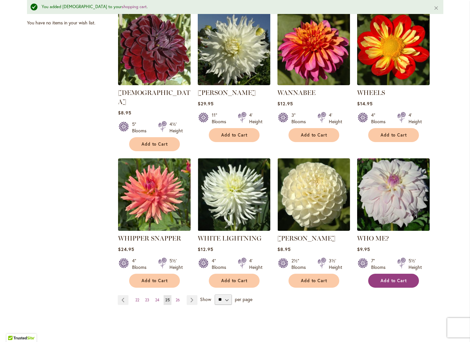
click at [376, 274] on button "Add to Cart" at bounding box center [393, 281] width 51 height 14
click at [177, 298] on span "26" at bounding box center [178, 300] width 4 height 5
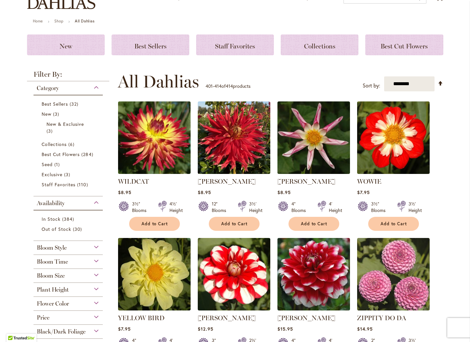
scroll to position [130, 0]
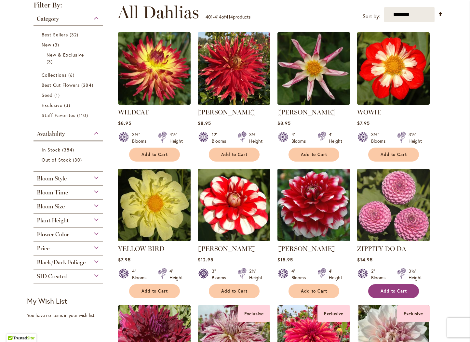
click at [376, 289] on button "Add to Cart" at bounding box center [393, 291] width 51 height 14
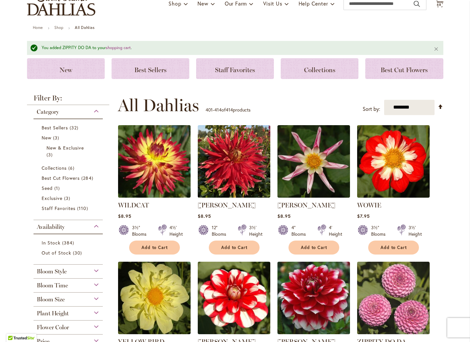
scroll to position [17, 0]
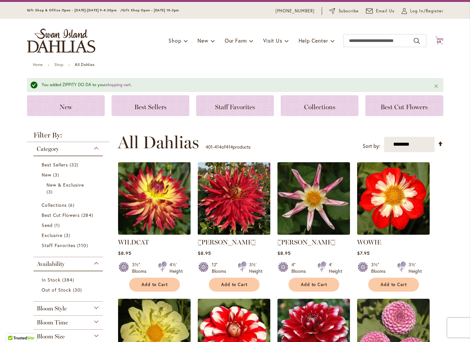
click at [440, 39] on icon "Cart .cls-1 { fill: #231f20; }" at bounding box center [439, 40] width 8 height 8
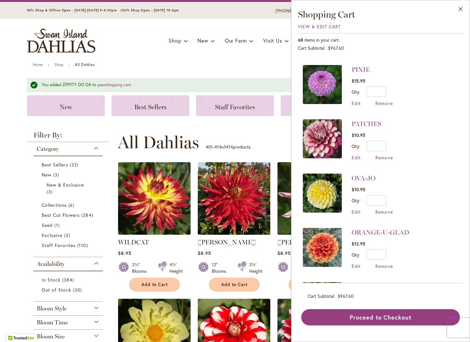
scroll to position [911, 0]
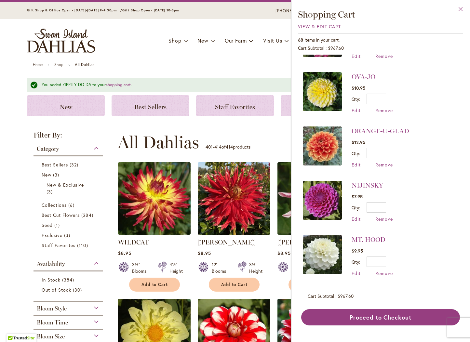
drag, startPoint x: 458, startPoint y: 12, endPoint x: 454, endPoint y: 14, distance: 4.4
click at [454, 14] on button "Close" at bounding box center [461, 10] width 18 height 20
